Goal: Find specific page/section: Find specific page/section

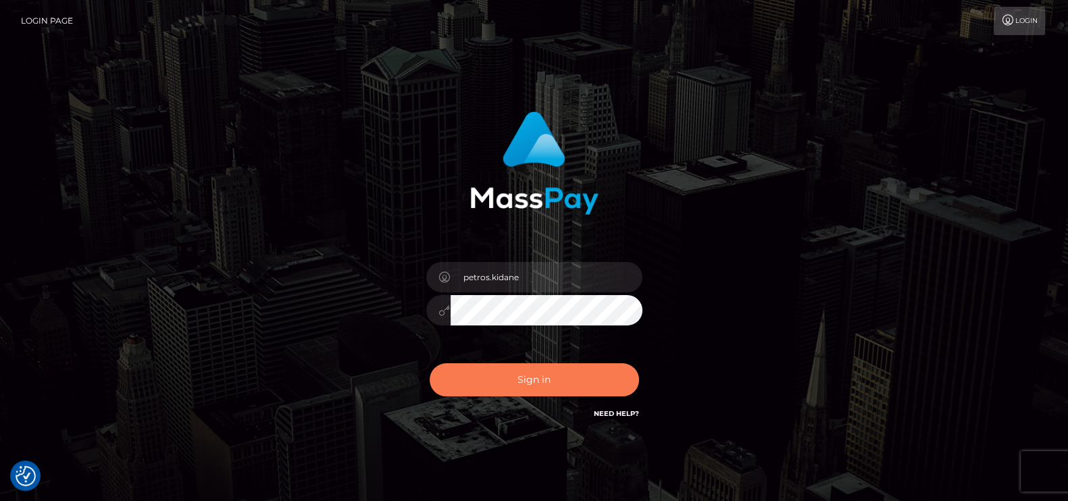
click at [510, 384] on button "Sign in" at bounding box center [534, 380] width 209 height 33
type input "petros.kidane"
click at [546, 368] on button "Sign in" at bounding box center [534, 380] width 209 height 33
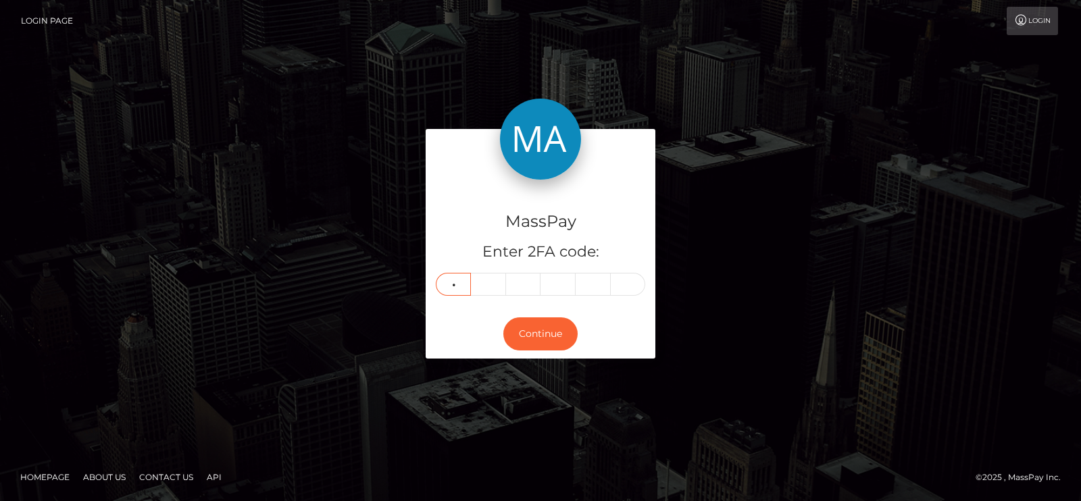
type input "7"
type input "2"
type input "8"
type input "2"
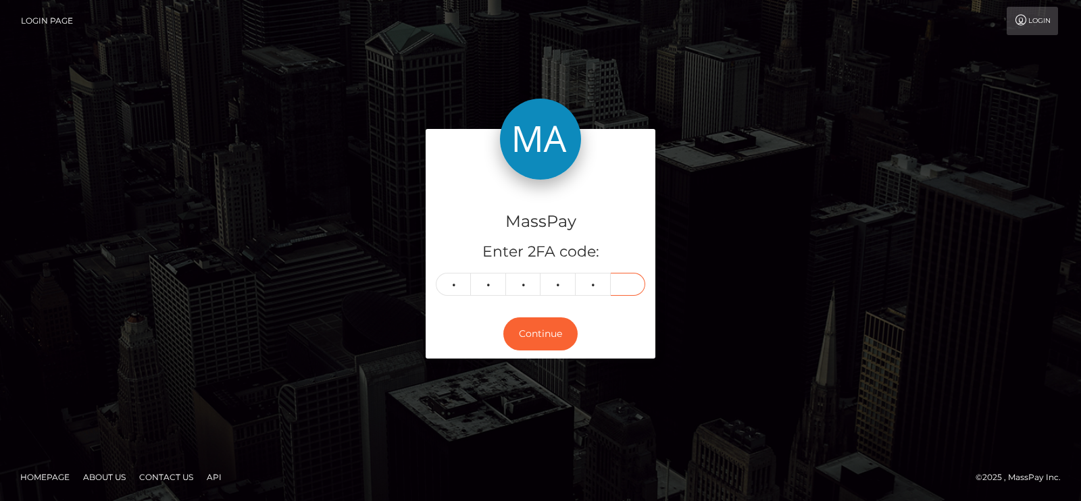
type input "2"
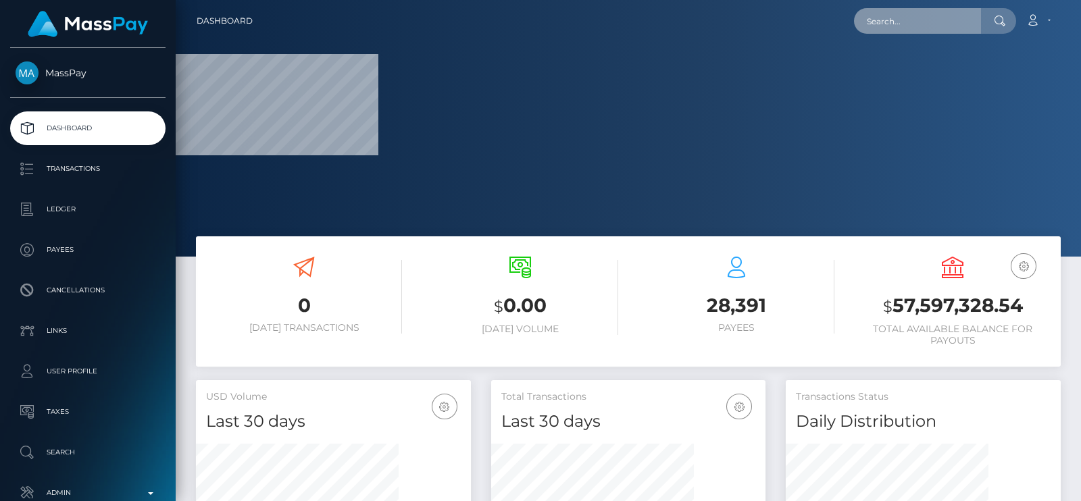
click at [905, 16] on input "text" at bounding box center [917, 21] width 127 height 26
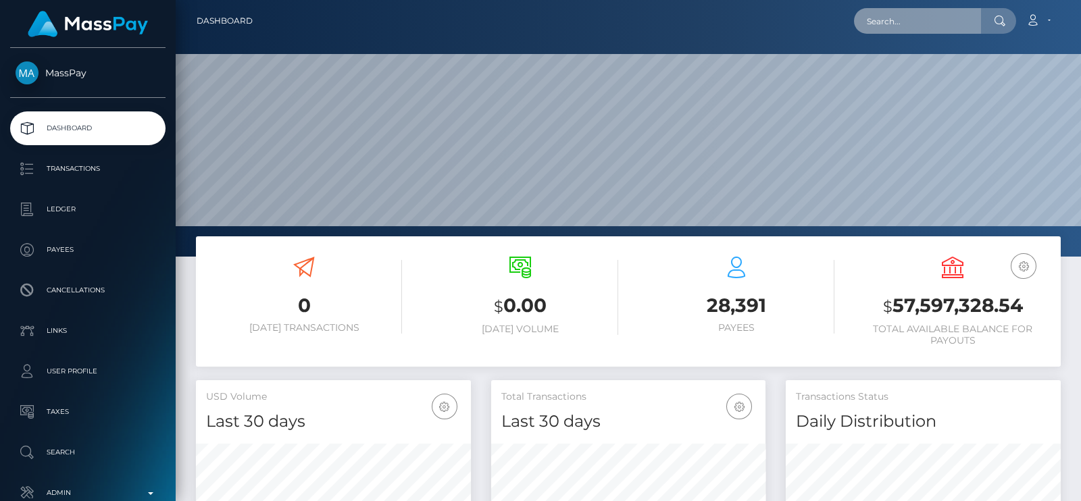
scroll to position [239, 274]
paste input "anafox165@gmail.com"
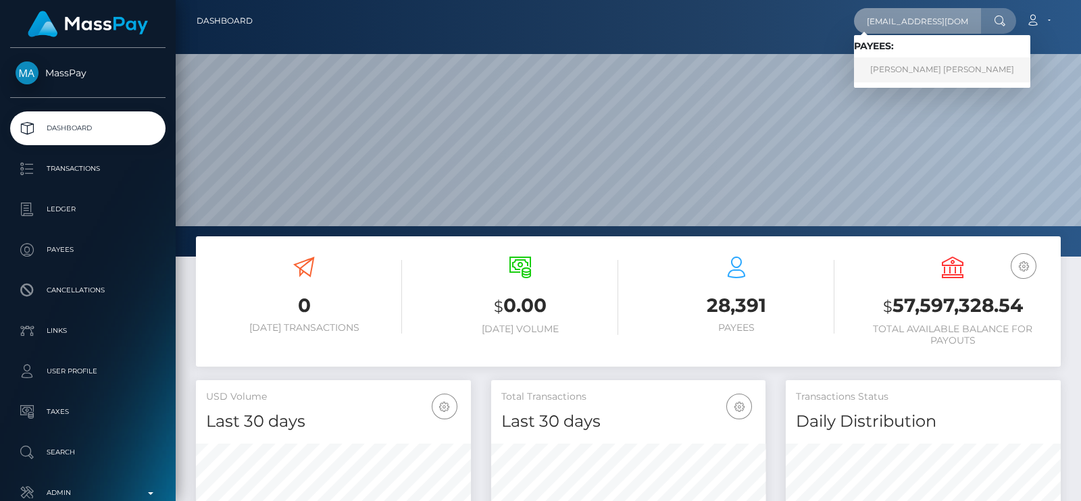
type input "[EMAIL_ADDRESS][DOMAIN_NAME]"
click at [931, 69] on link "carol marcela castano aristizabal" at bounding box center [942, 69] width 176 height 25
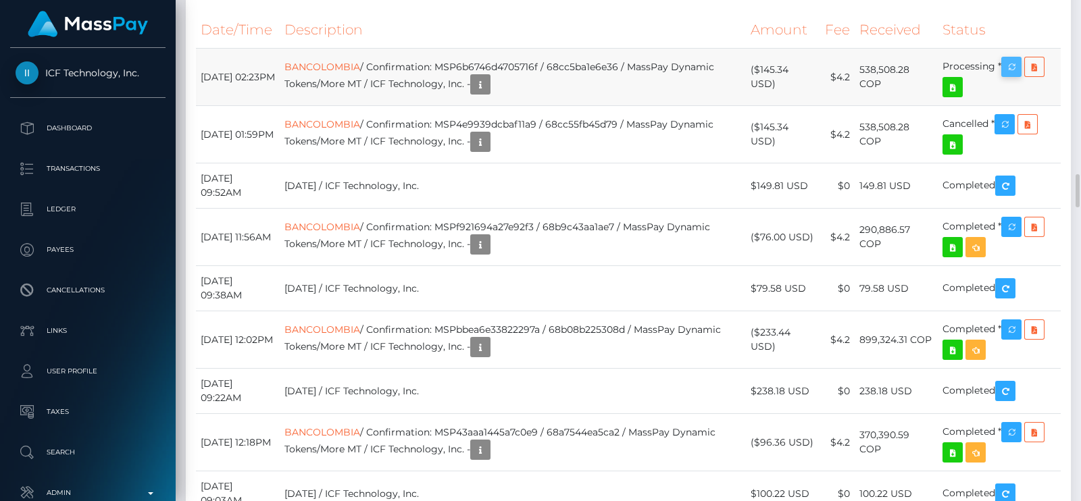
scroll to position [162, 274]
click at [1016, 76] on icon "button" at bounding box center [1012, 67] width 16 height 17
click at [1017, 76] on icon "button" at bounding box center [1012, 67] width 16 height 17
click at [1018, 76] on icon "button" at bounding box center [1012, 67] width 16 height 17
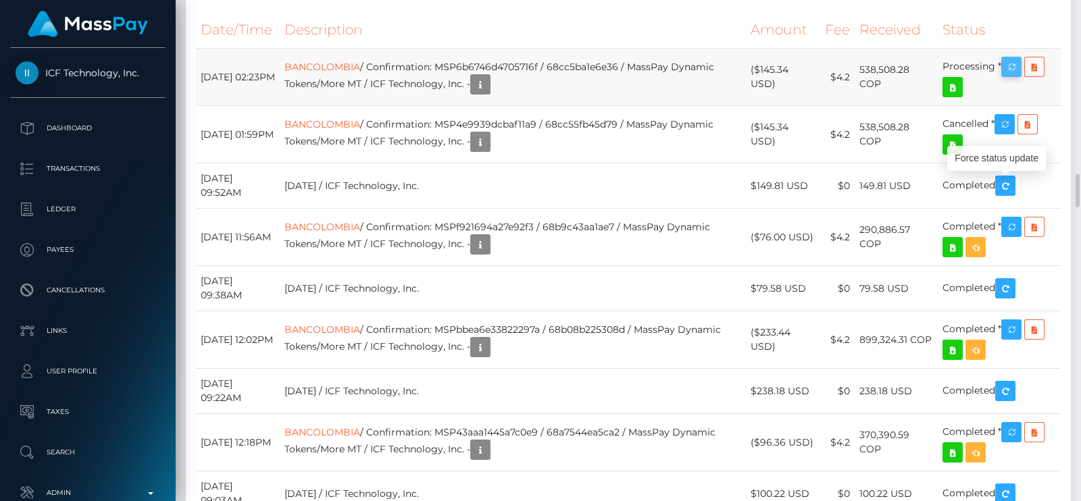
click at [1020, 76] on icon "button" at bounding box center [1012, 67] width 16 height 17
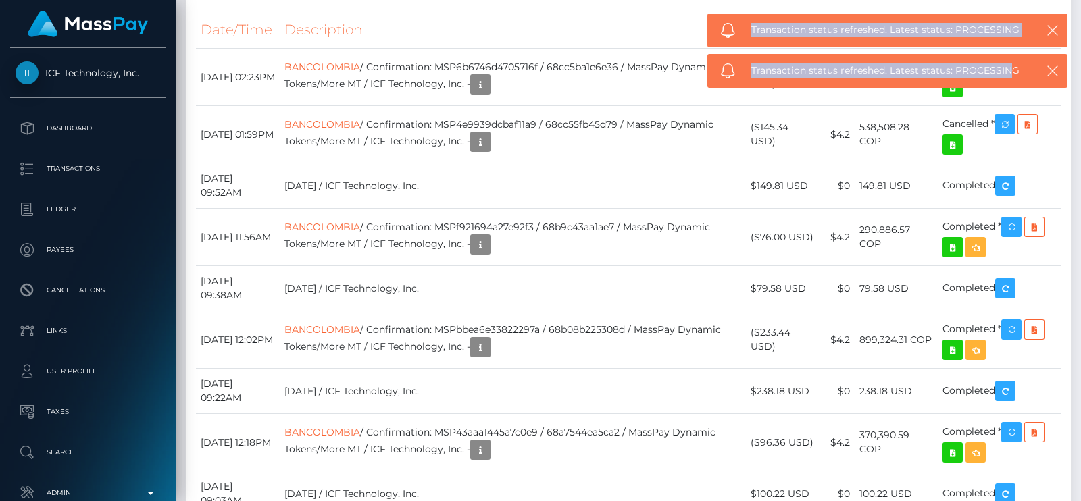
drag, startPoint x: 747, startPoint y: 23, endPoint x: 1009, endPoint y: 86, distance: 269.6
click at [1009, 86] on body "ICF Technology, Inc. Dashboard Transactions Ledger Payees Links" at bounding box center [540, 250] width 1081 height 501
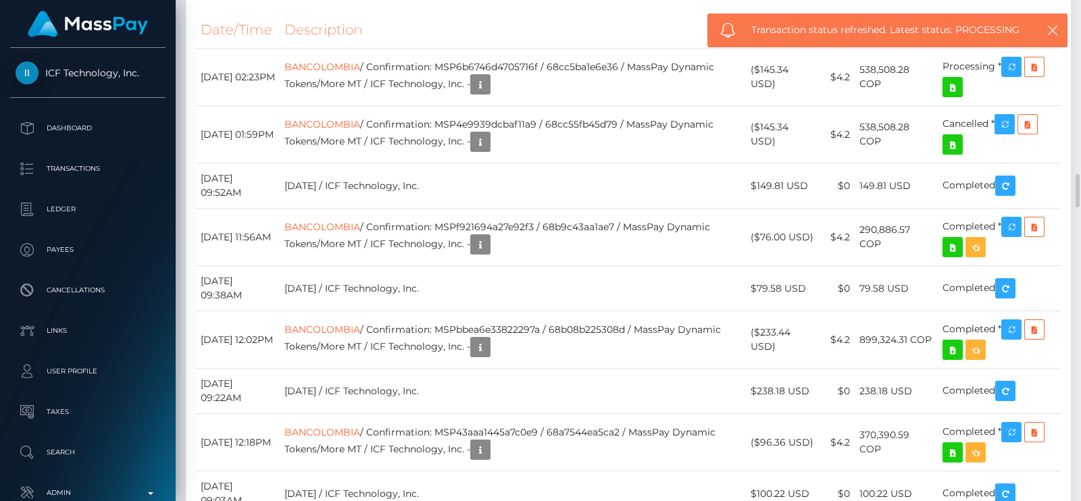
drag, startPoint x: 1020, startPoint y: 72, endPoint x: 497, endPoint y: 87, distance: 523.2
click at [497, 87] on body "ICF Technology, Inc. Dashboard Transactions Ledger Payees Links" at bounding box center [540, 250] width 1081 height 501
click at [1010, 76] on icon "button" at bounding box center [1012, 67] width 16 height 17
click at [1016, 76] on icon "button" at bounding box center [1012, 67] width 16 height 17
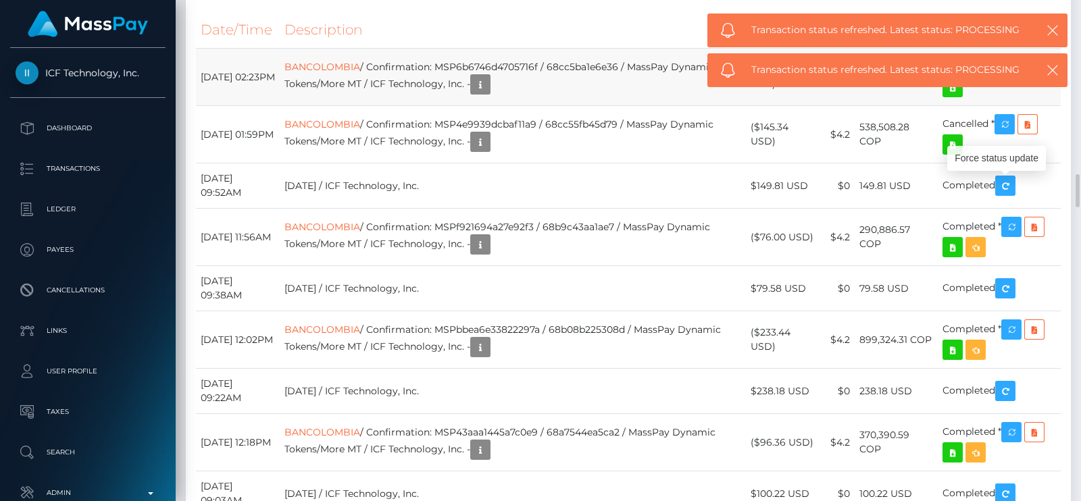
click at [1014, 76] on icon "button" at bounding box center [1012, 67] width 16 height 17
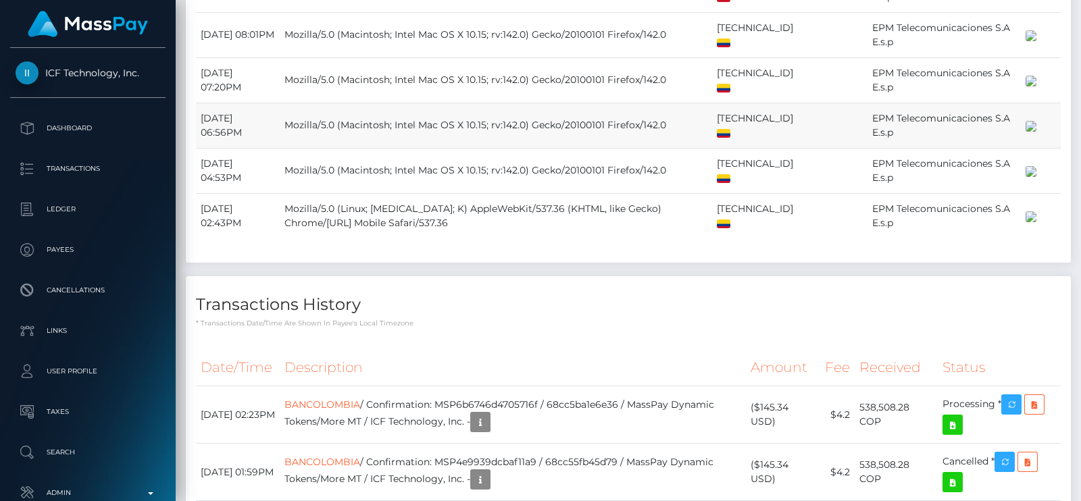
scroll to position [2618, 0]
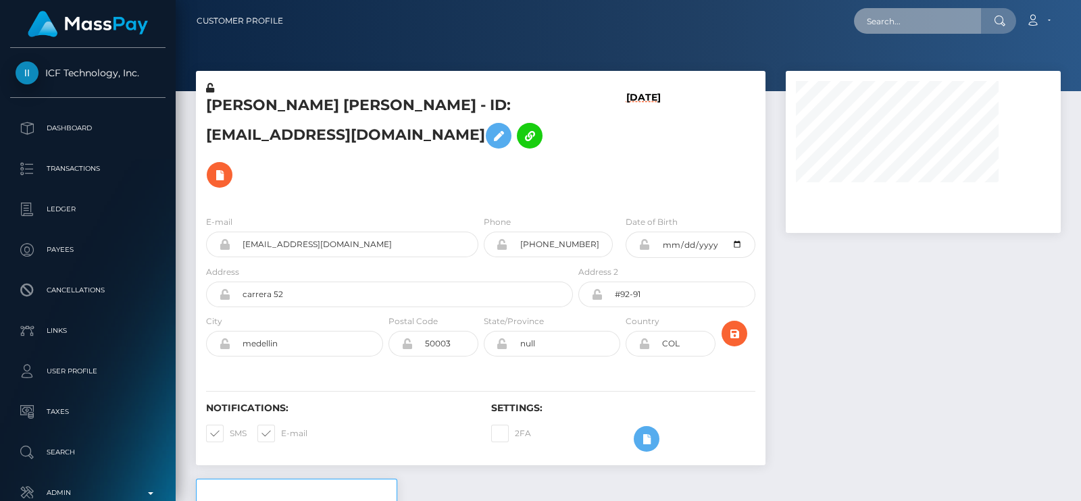
click at [880, 27] on input "text" at bounding box center [917, 21] width 127 height 26
paste input "[EMAIL_ADDRESS][DOMAIN_NAME]"
type input "thetnjcompany@gmail.com"
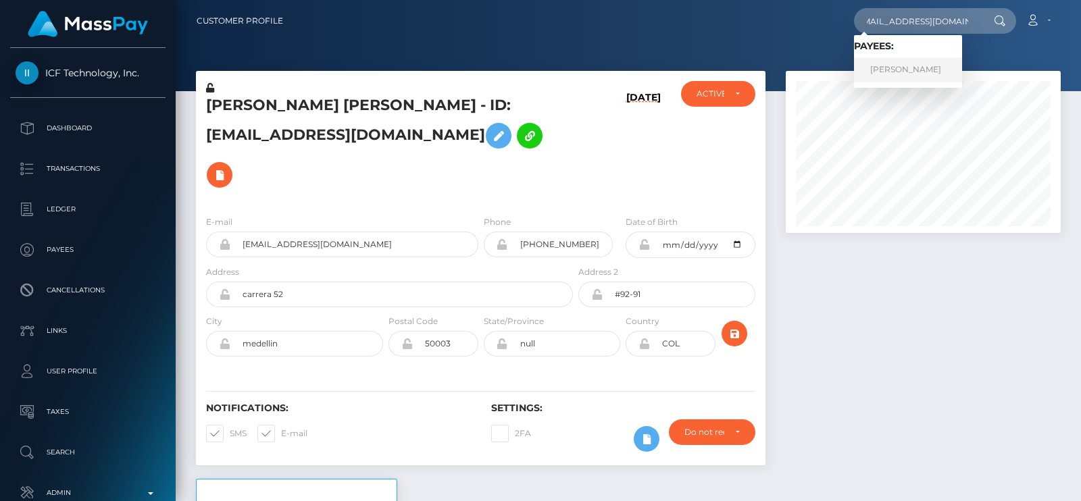
click at [896, 63] on link "Jevin Ferris" at bounding box center [908, 69] width 108 height 25
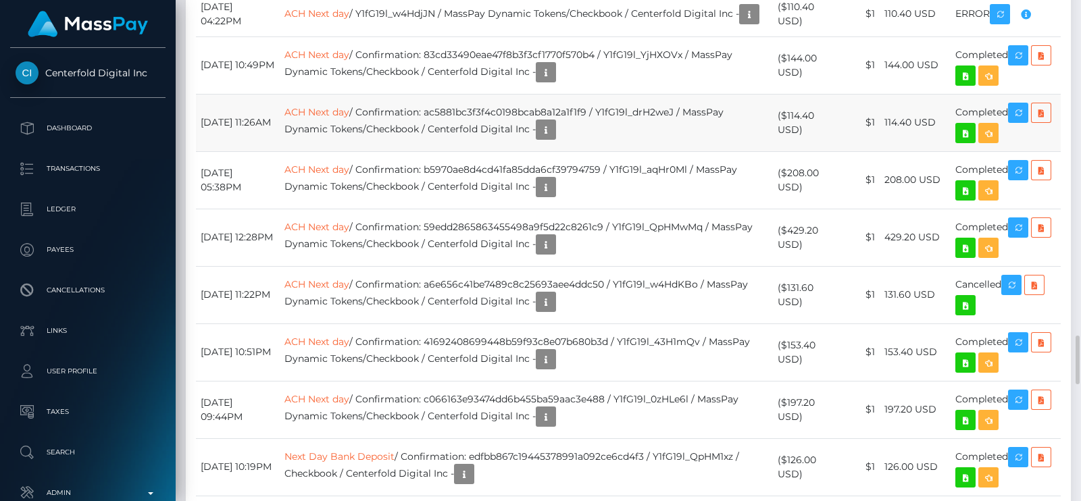
scroll to position [3588, 0]
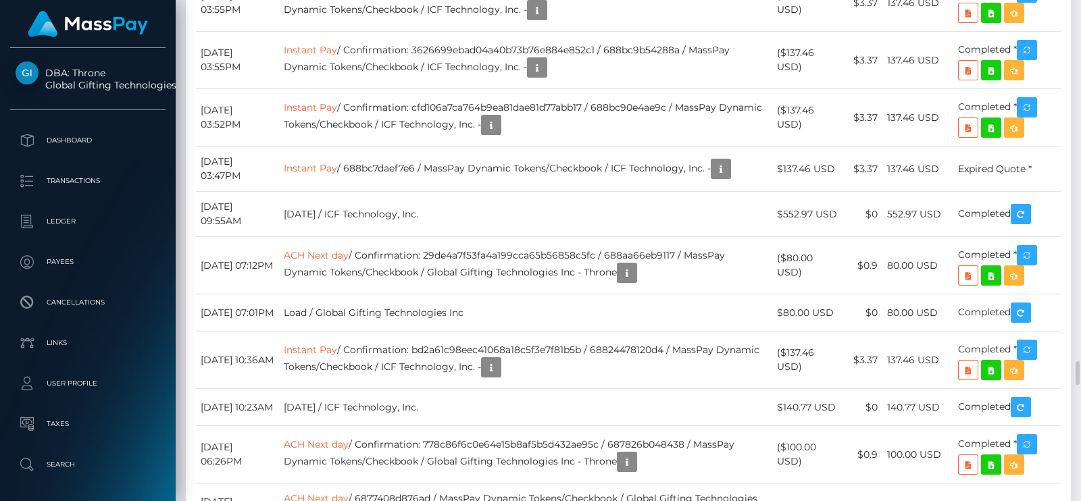
scroll to position [7265, 0]
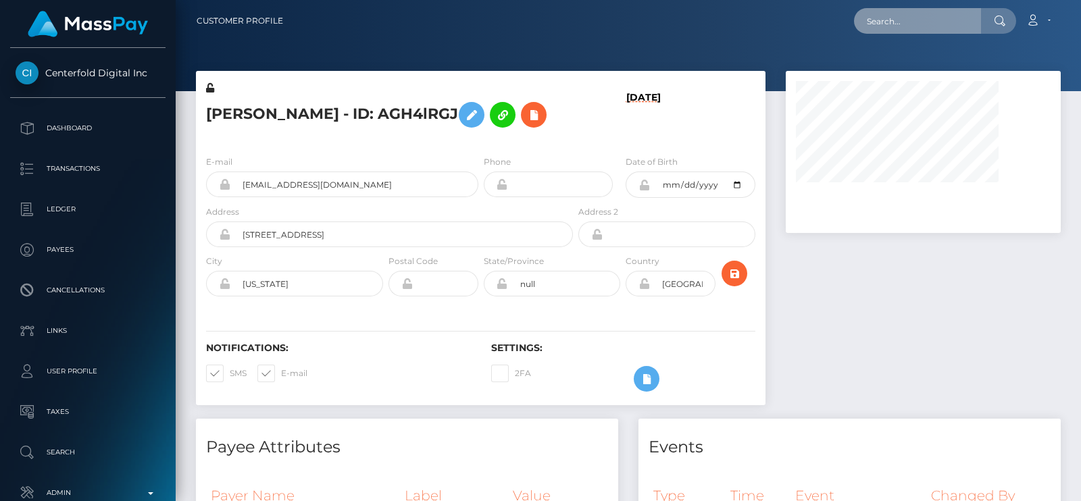
click at [872, 22] on input "text" at bounding box center [917, 21] width 127 height 26
paste input "harlembrowny123@gmail.com"
type input "harlembrowny123@gmail.com"
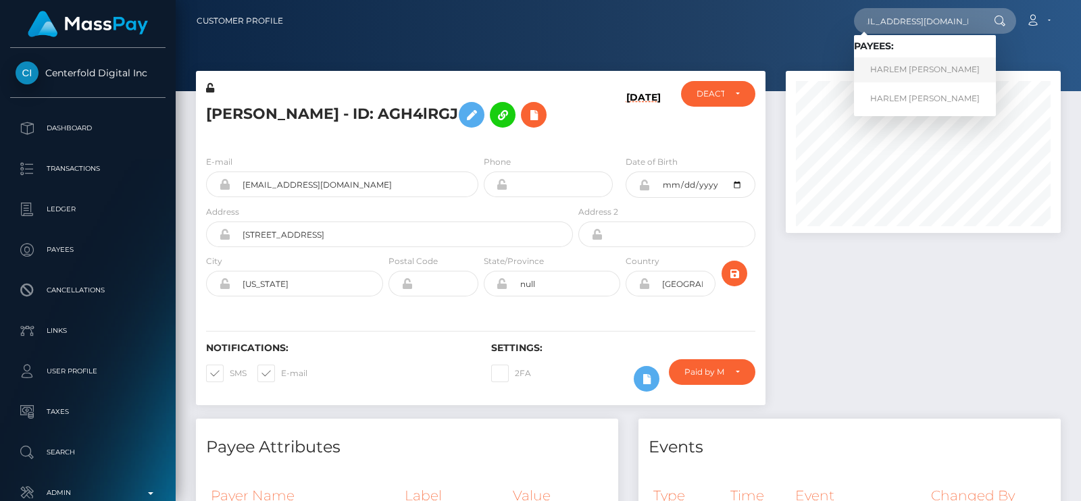
click at [922, 66] on link "HARLEM NEVAEHA BROWN" at bounding box center [925, 69] width 142 height 25
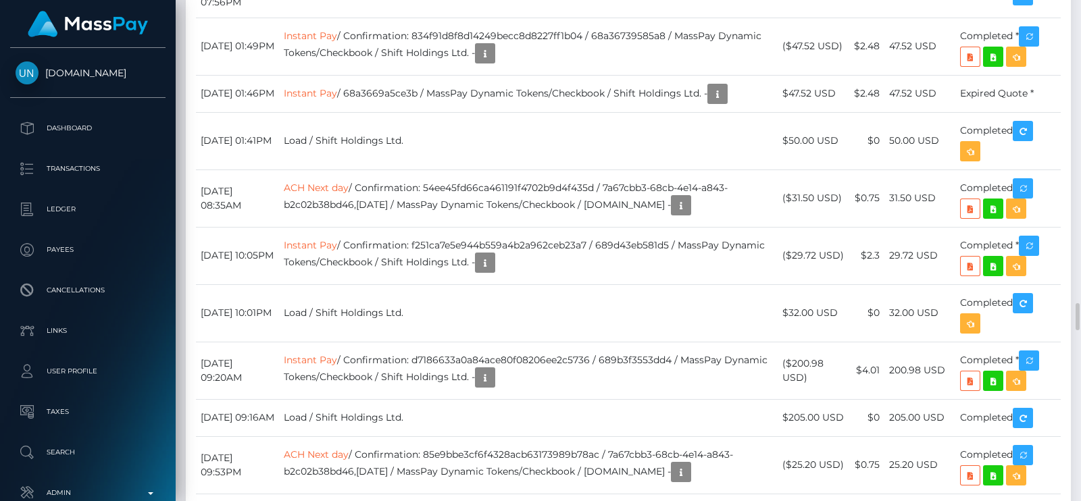
scroll to position [6082, 0]
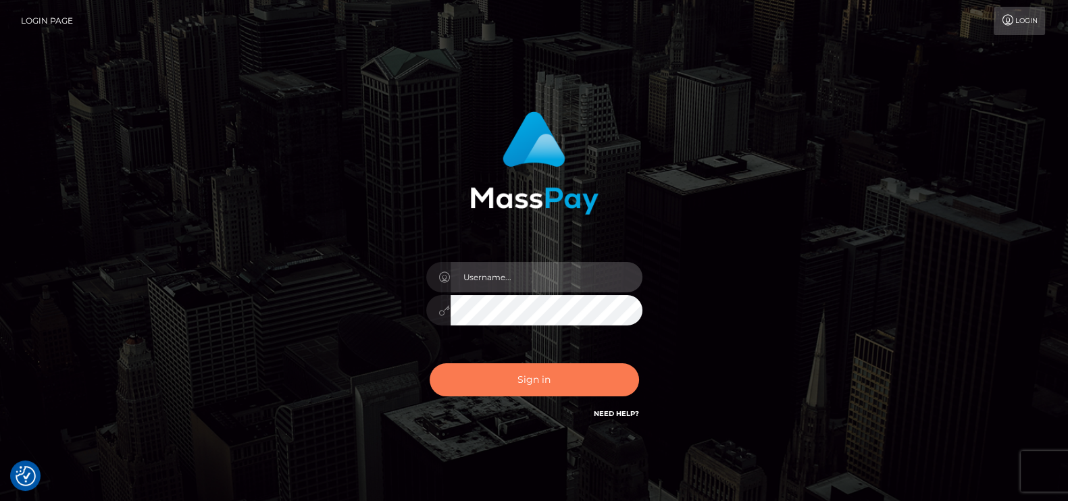
type input "petros.kidane"
click at [524, 372] on button "Sign in" at bounding box center [534, 380] width 209 height 33
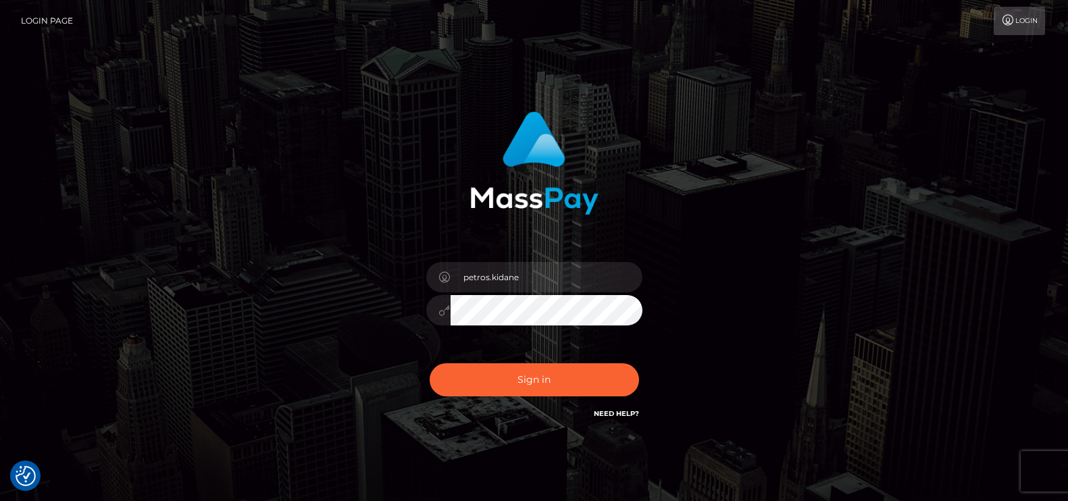
click at [524, 383] on button "Sign in" at bounding box center [534, 380] width 209 height 33
